Goal: Task Accomplishment & Management: Manage account settings

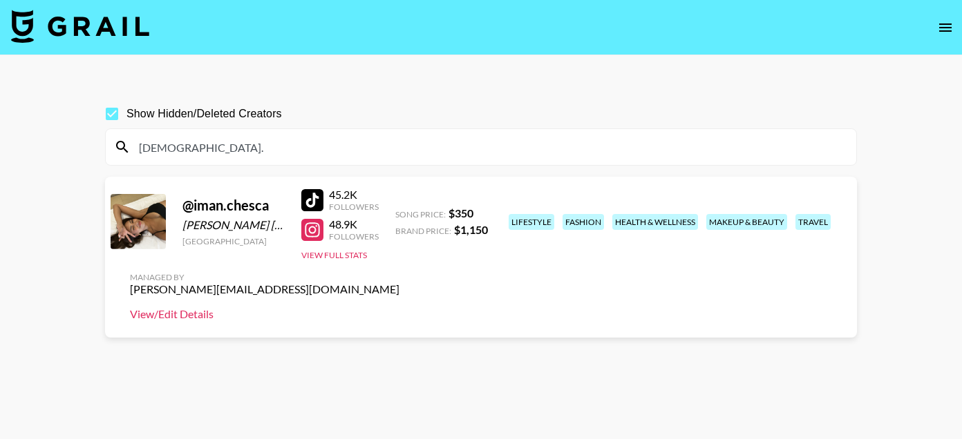
type input "[DEMOGRAPHIC_DATA]."
click at [399, 307] on link "View/Edit Details" at bounding box center [264, 314] width 269 height 14
click at [245, 143] on input "iman." at bounding box center [489, 147] width 717 height 22
click at [225, 155] on input "iman." at bounding box center [489, 147] width 717 height 22
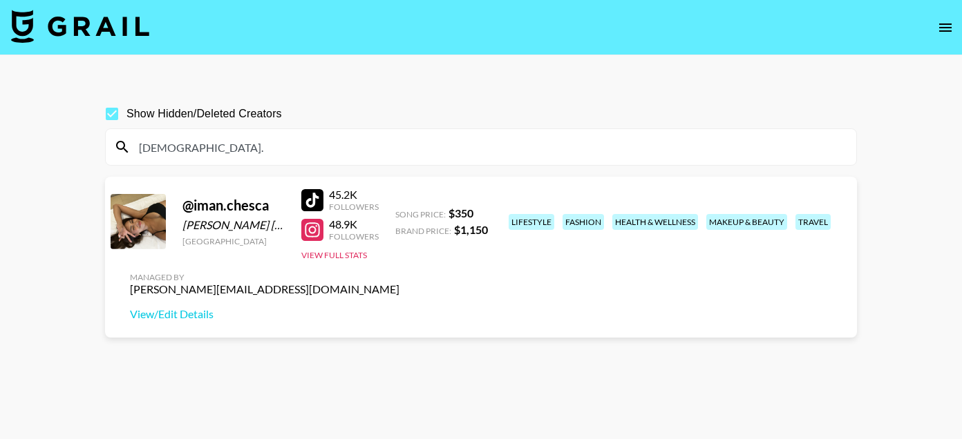
click at [225, 155] on input "iman." at bounding box center [489, 147] width 717 height 22
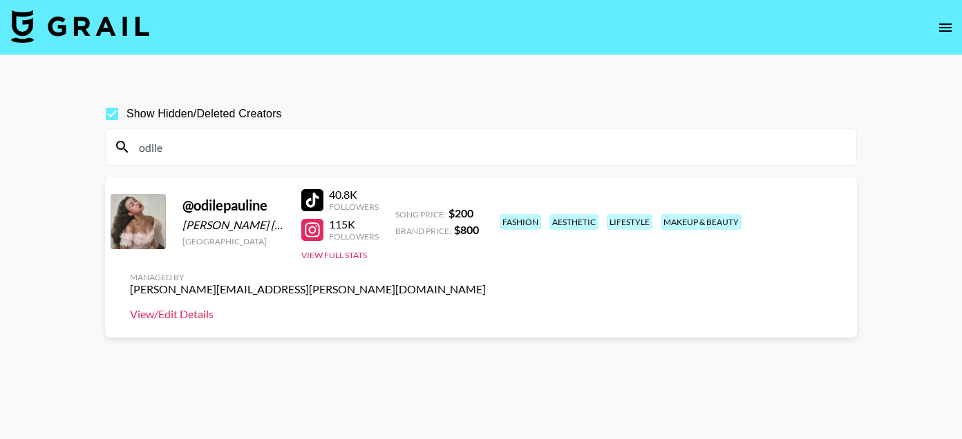
type input "odile"
click at [486, 307] on link "View/Edit Details" at bounding box center [308, 314] width 356 height 14
click at [360, 140] on input "odile" at bounding box center [489, 147] width 717 height 22
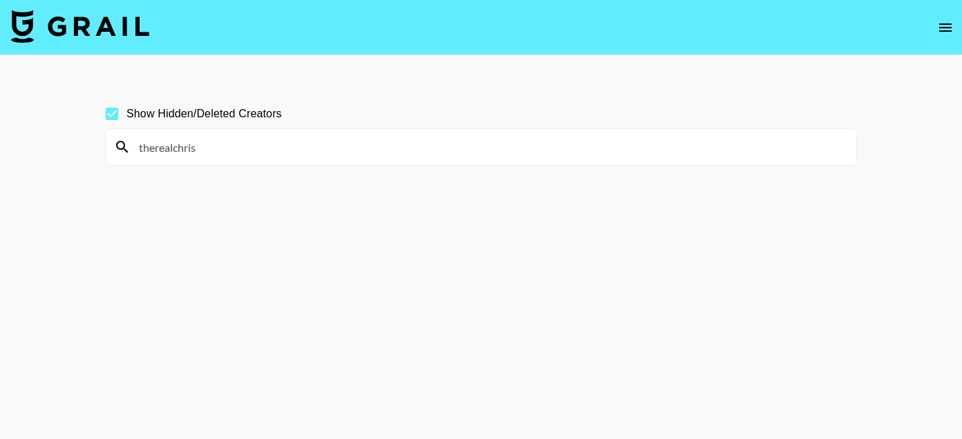
click at [206, 148] on input "therealchris" at bounding box center [489, 147] width 717 height 22
paste input "_90"
type input "therealchris_90"
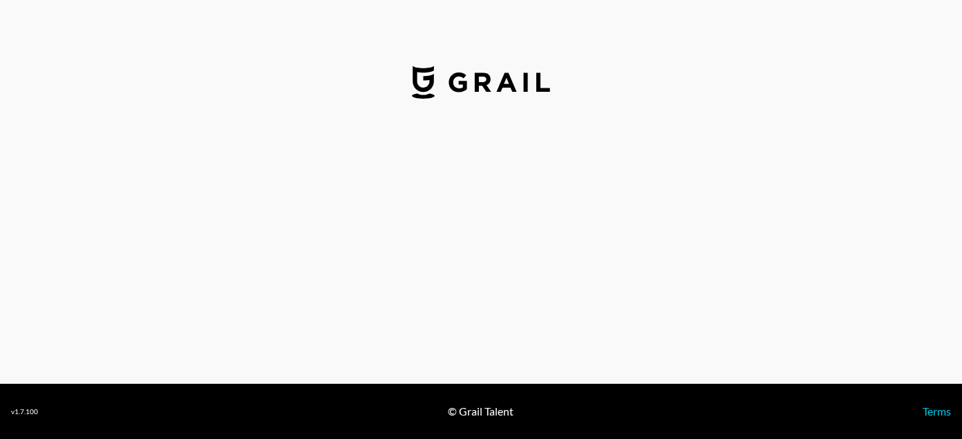
select select "USD"
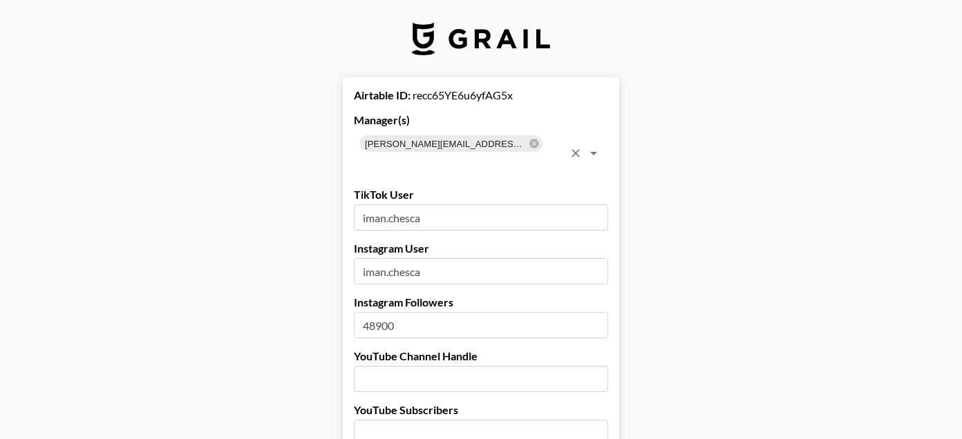
click at [529, 142] on icon at bounding box center [533, 143] width 9 height 9
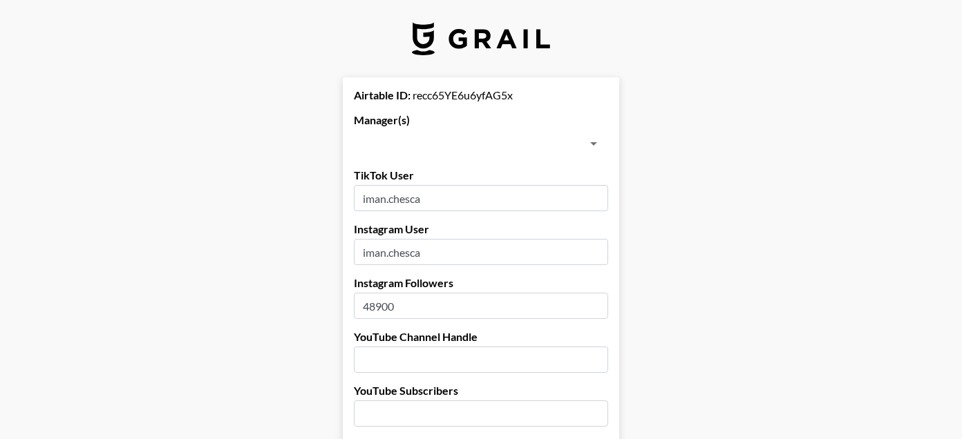
click at [468, 142] on input "text" at bounding box center [469, 143] width 223 height 19
type input "tiff"
click at [455, 184] on li "[PERSON_NAME][EMAIL_ADDRESS][DOMAIN_NAME]" at bounding box center [481, 181] width 254 height 36
checkbox input "true"
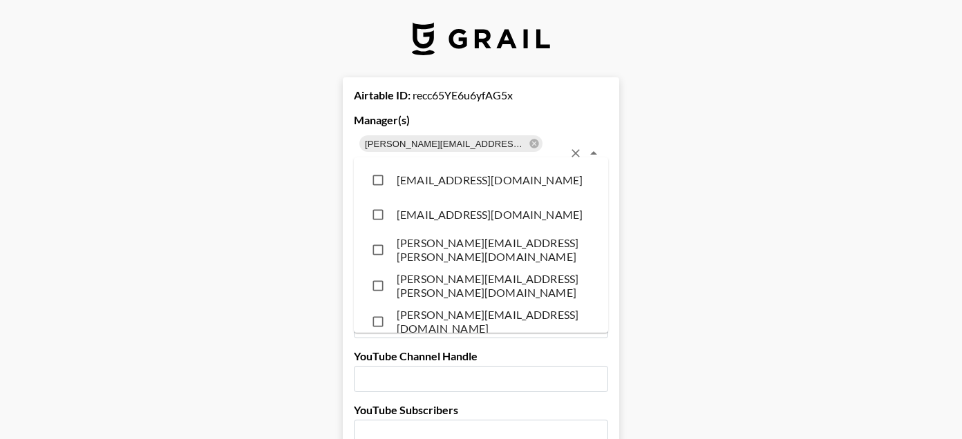
scroll to position [12196, 0]
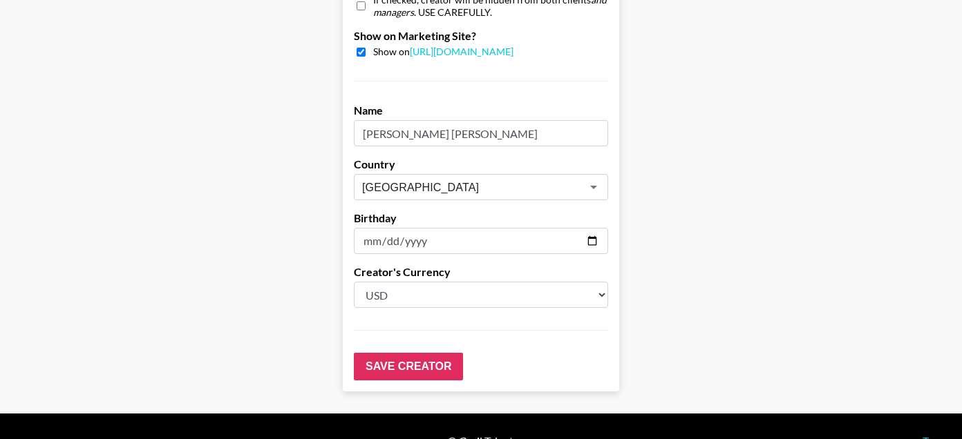
scroll to position [1435, 0]
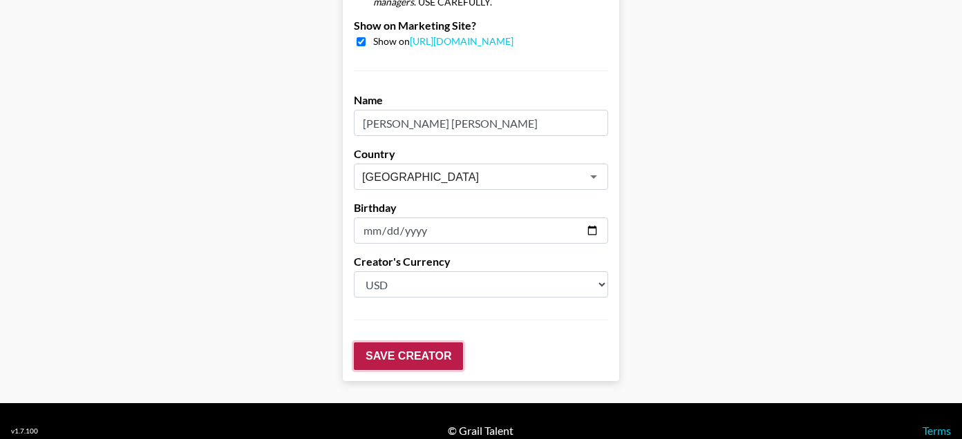
click at [374, 343] on input "Save Creator" at bounding box center [408, 357] width 109 height 28
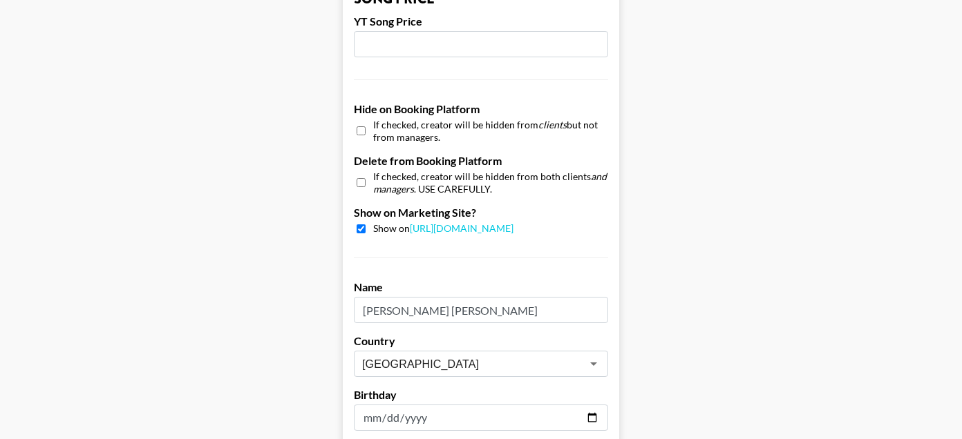
scroll to position [1325, 0]
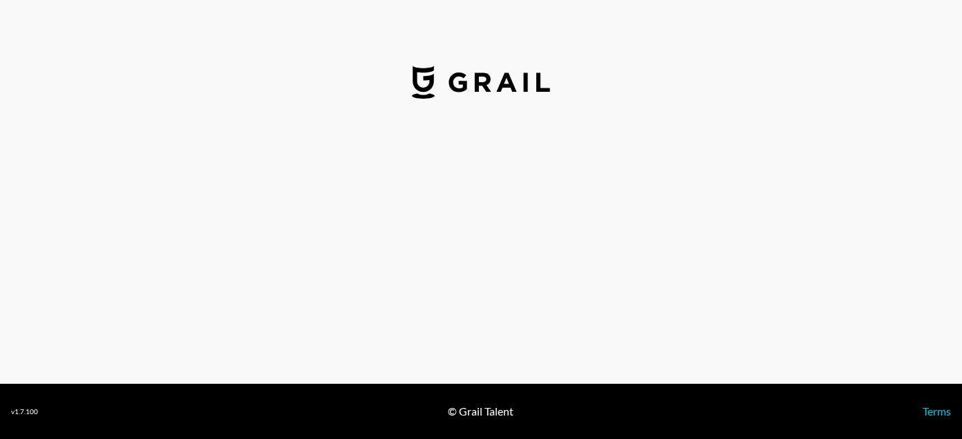
select select "USD"
